Goal: Task Accomplishment & Management: Manage account settings

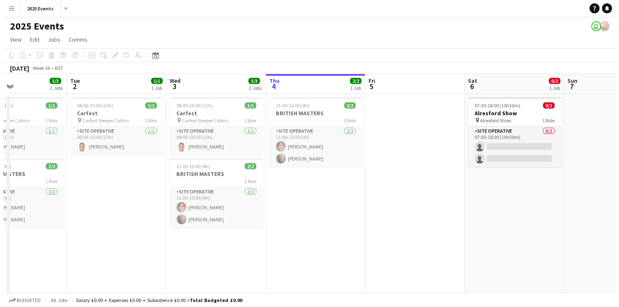
scroll to position [0, 334]
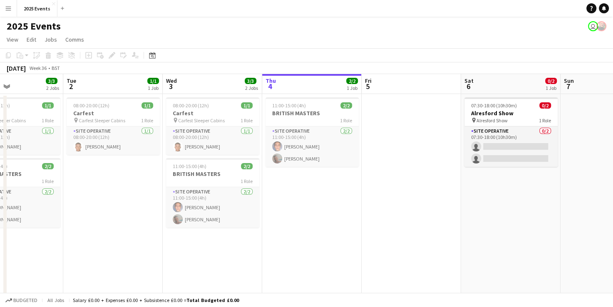
click at [420, 199] on app-date-cell at bounding box center [410, 265] width 99 height 343
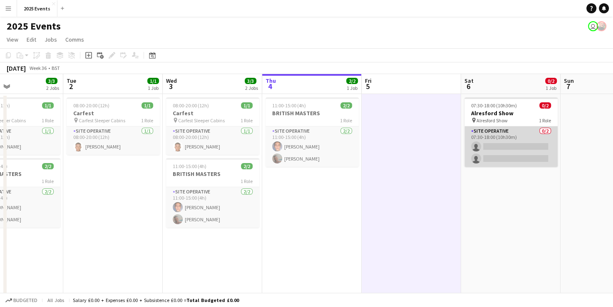
click at [487, 144] on app-card-role "Site Operative 0/2 07:30-18:00 (10h30m) single-neutral-actions single-neutral-a…" at bounding box center [510, 146] width 93 height 40
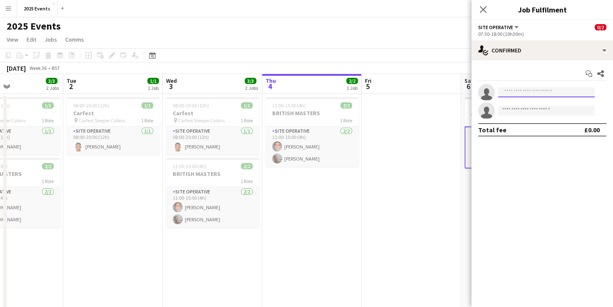
click at [511, 91] on input at bounding box center [546, 92] width 96 height 10
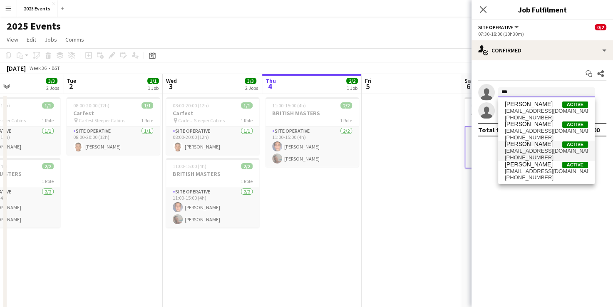
type input "***"
click at [533, 144] on span "[PERSON_NAME]" at bounding box center [528, 144] width 48 height 7
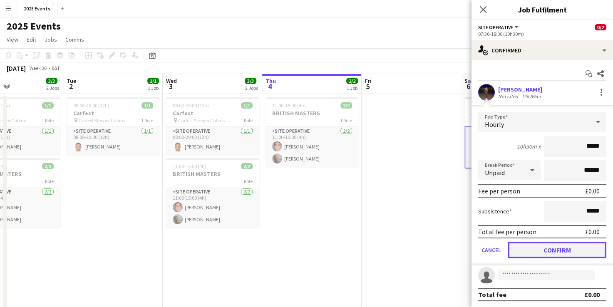
click at [548, 246] on button "Confirm" at bounding box center [556, 250] width 99 height 17
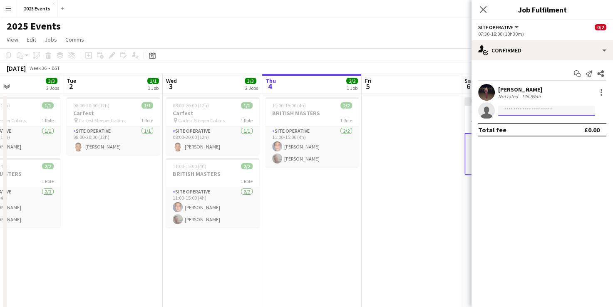
click at [512, 109] on input at bounding box center [546, 111] width 96 height 10
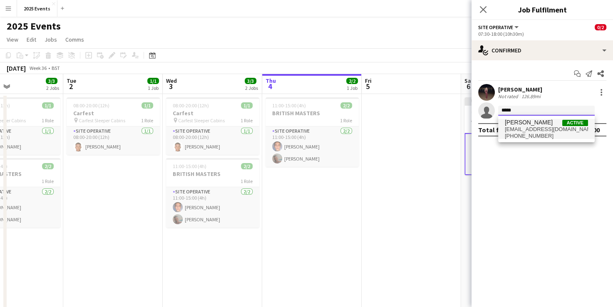
type input "*****"
click at [527, 128] on span "[EMAIL_ADDRESS][DOMAIN_NAME]" at bounding box center [545, 129] width 83 height 7
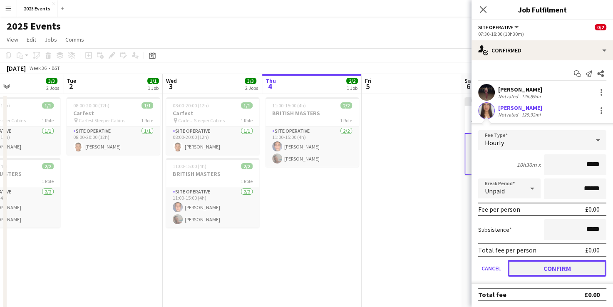
click at [553, 264] on button "Confirm" at bounding box center [556, 268] width 99 height 17
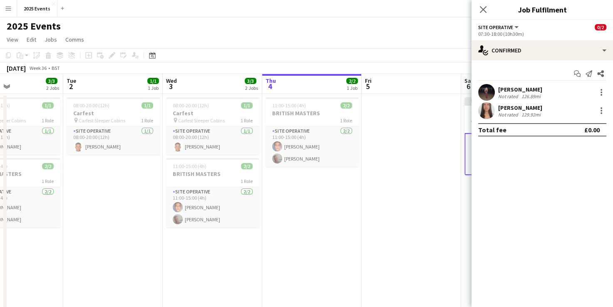
click at [486, 97] on app-user-avatar at bounding box center [486, 92] width 17 height 17
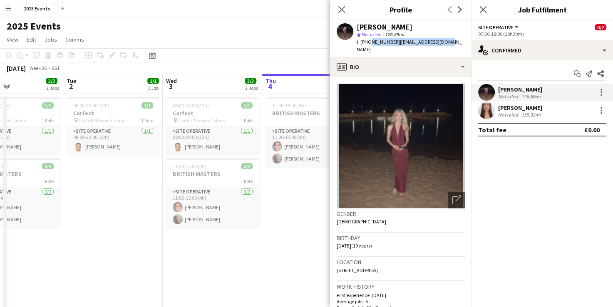
drag, startPoint x: 442, startPoint y: 41, endPoint x: 367, endPoint y: 44, distance: 75.4
click at [367, 44] on div "[PERSON_NAME] star Not rated 126.89mi t. [PHONE_NUMBER] | [EMAIL_ADDRESS][DOMAI…" at bounding box center [400, 38] width 141 height 37
copy div "7903243981 | [EMAIL_ADDRESS][DOMAIN_NAME]"
click at [491, 108] on app-user-avatar at bounding box center [486, 110] width 17 height 17
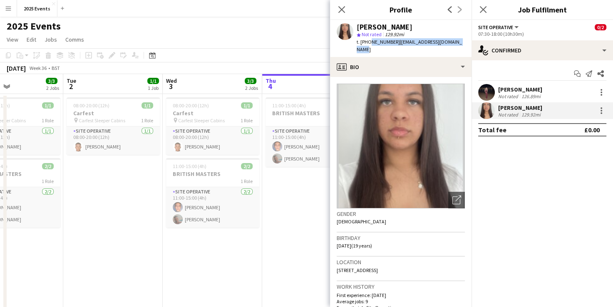
drag, startPoint x: 452, startPoint y: 42, endPoint x: 369, endPoint y: 47, distance: 82.9
click at [369, 47] on div "[PERSON_NAME] star Not rated 129.92mi t. [PHONE_NUMBER] | [EMAIL_ADDRESS][DOMAI…" at bounding box center [400, 38] width 141 height 37
copy div "7564644580 | [EMAIL_ADDRESS][DOMAIN_NAME]"
click at [338, 10] on icon "Close pop-in" at bounding box center [341, 9] width 8 height 8
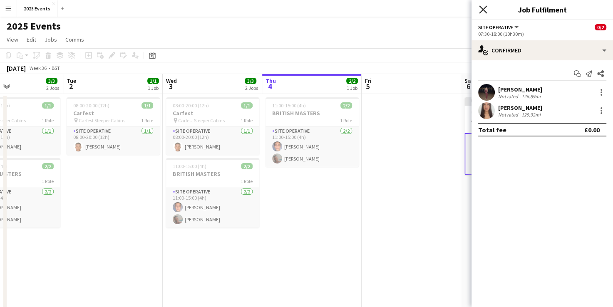
click at [483, 6] on icon "Close pop-in" at bounding box center [483, 9] width 8 height 8
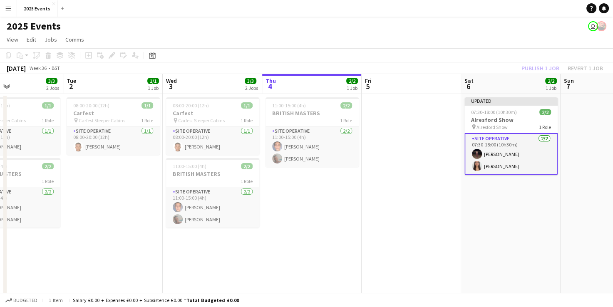
click at [411, 135] on app-date-cell at bounding box center [410, 265] width 99 height 343
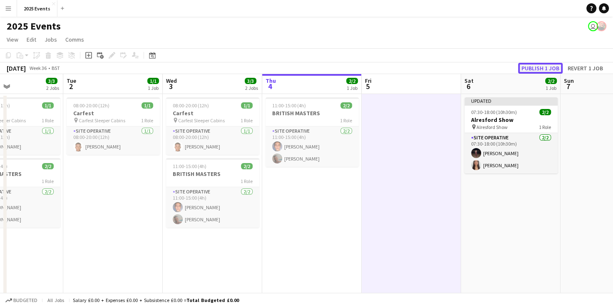
click at [547, 65] on button "Publish 1 job" at bounding box center [540, 68] width 44 height 11
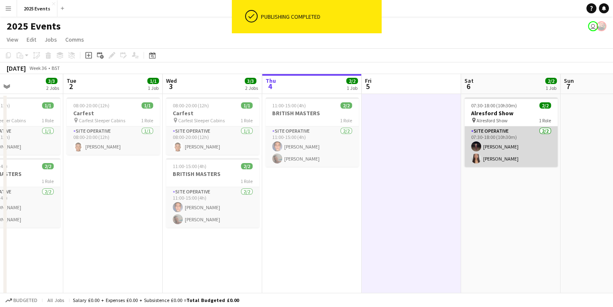
click at [512, 129] on app-card-role "Site Operative [DATE] 07:30-18:00 (10h30m) [PERSON_NAME] [PERSON_NAME]" at bounding box center [510, 146] width 93 height 40
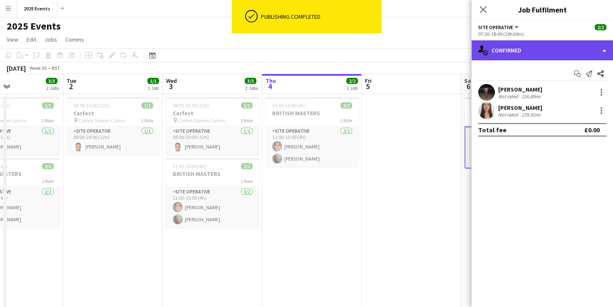
click at [554, 47] on div "single-neutral-actions-check-2 Confirmed" at bounding box center [541, 50] width 141 height 20
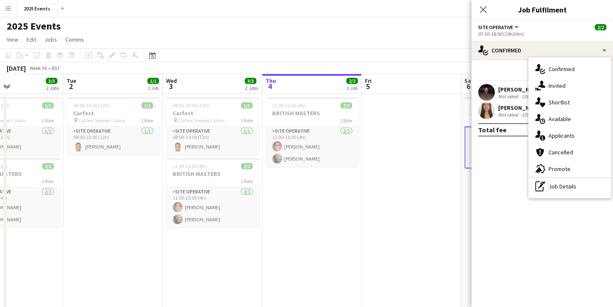
click at [557, 139] on div "single-neutral-actions-information Applicants" at bounding box center [569, 135] width 82 height 17
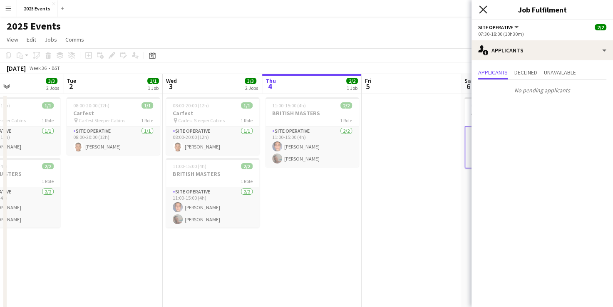
click at [484, 12] on icon "Close pop-in" at bounding box center [483, 9] width 8 height 8
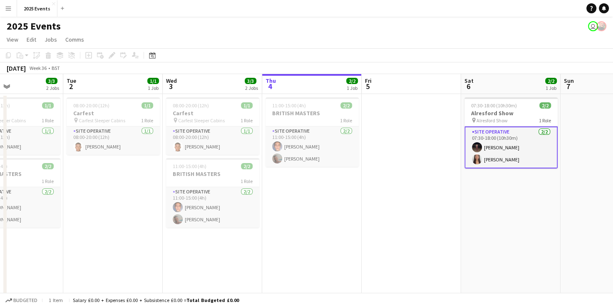
click at [437, 178] on app-date-cell at bounding box center [410, 265] width 99 height 343
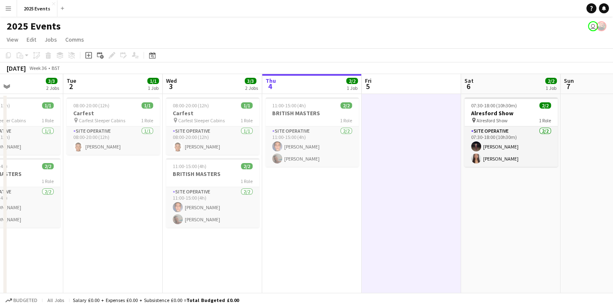
click at [320, 194] on app-date-cell "11:00-15:00 (4h) 2/2 BRITISH MASTERS 1 Role Site Operative [DATE] 11:00-15:00 (…" at bounding box center [311, 265] width 99 height 343
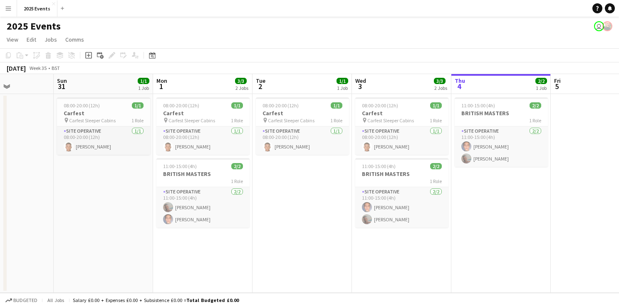
scroll to position [0, 240]
